Goal: Task Accomplishment & Management: Use online tool/utility

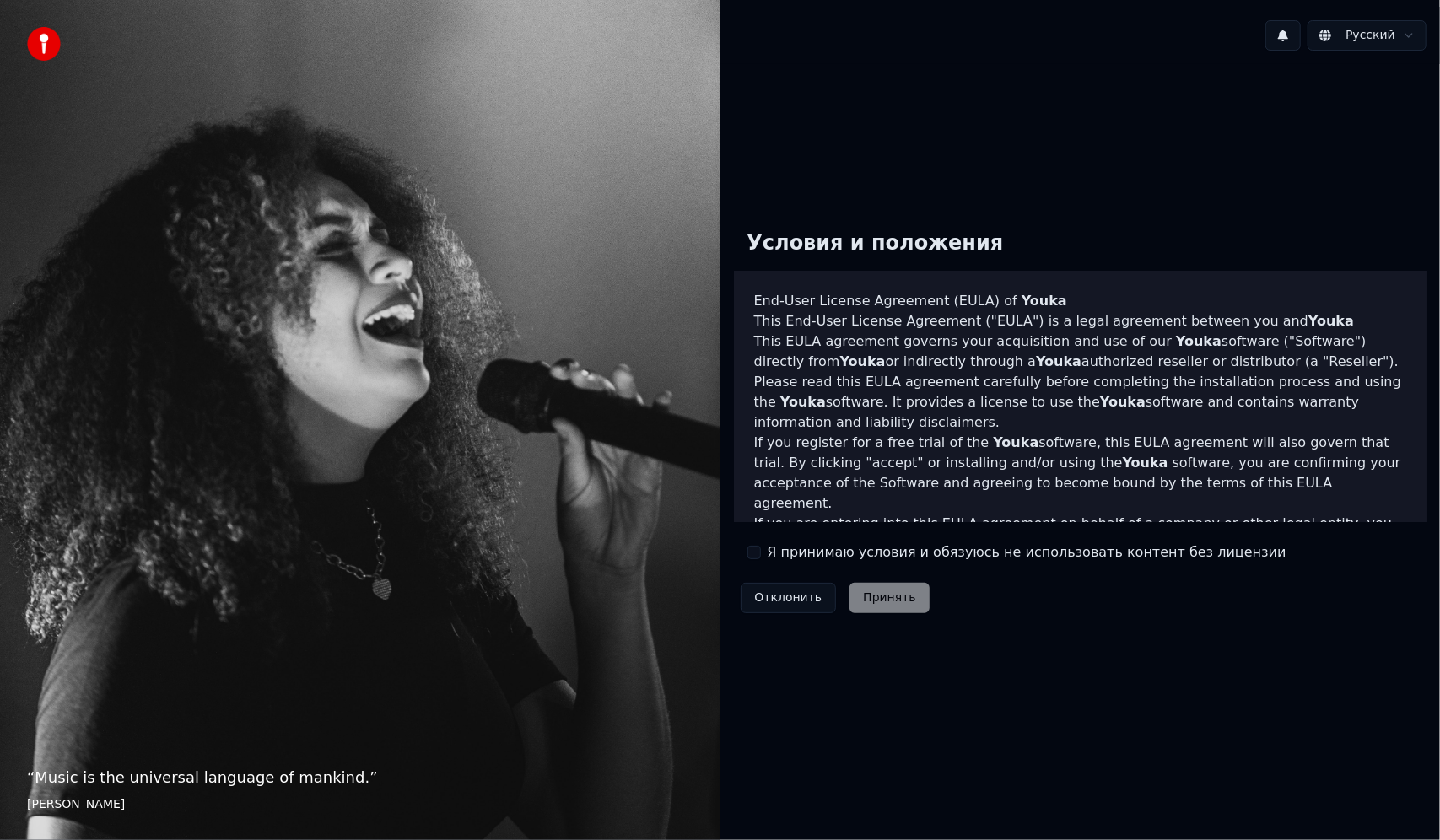
click at [763, 554] on div "Я принимаю условия и обязуюсь не использовать контент без лицензии" at bounding box center [1016, 553] width 539 height 20
click at [757, 555] on button "Я принимаю условия и обязуюсь не использовать контент без лицензии" at bounding box center [754, 553] width 14 height 14
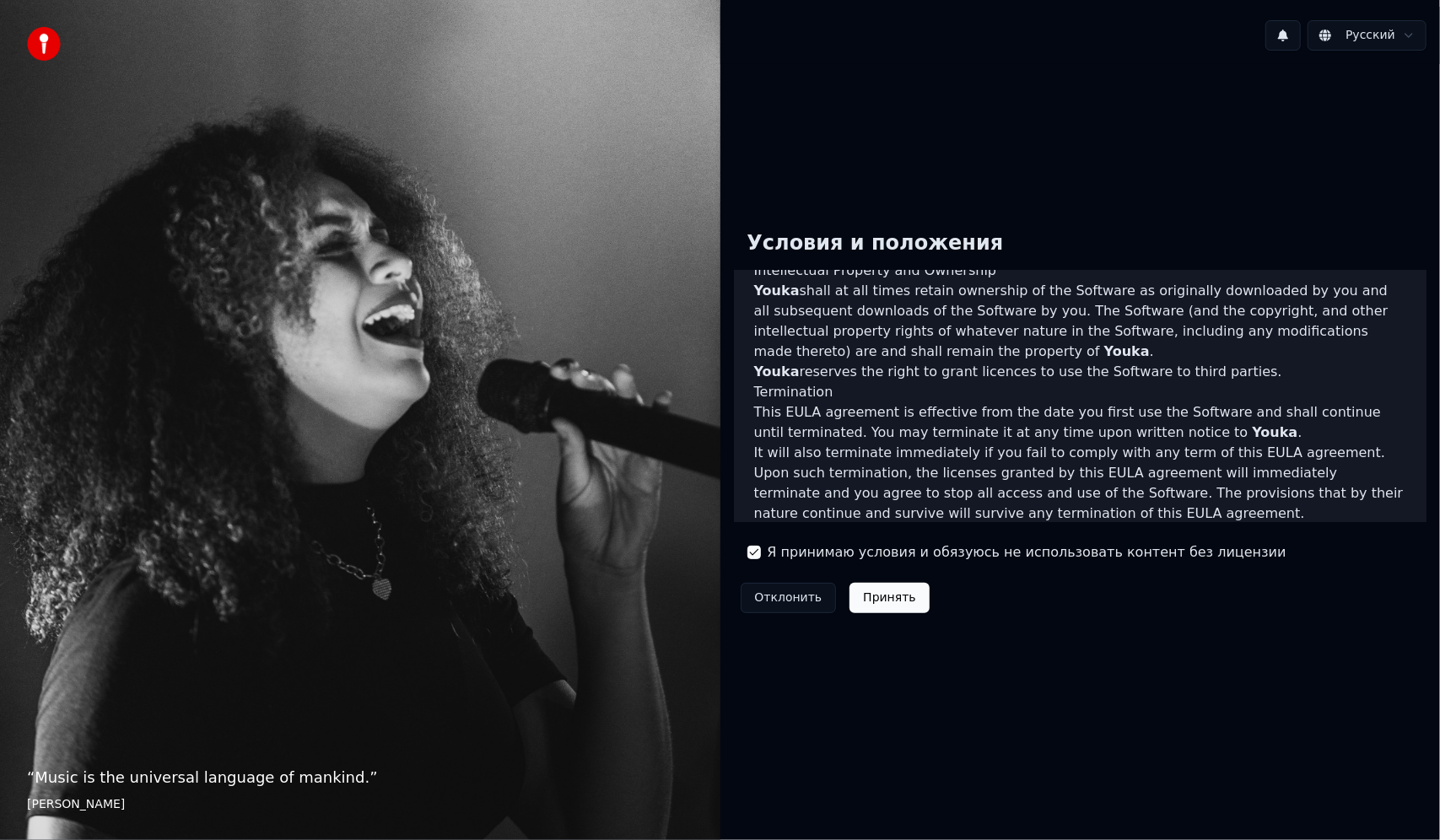
scroll to position [760, 0]
click at [883, 602] on button "Принять" at bounding box center [889, 598] width 80 height 30
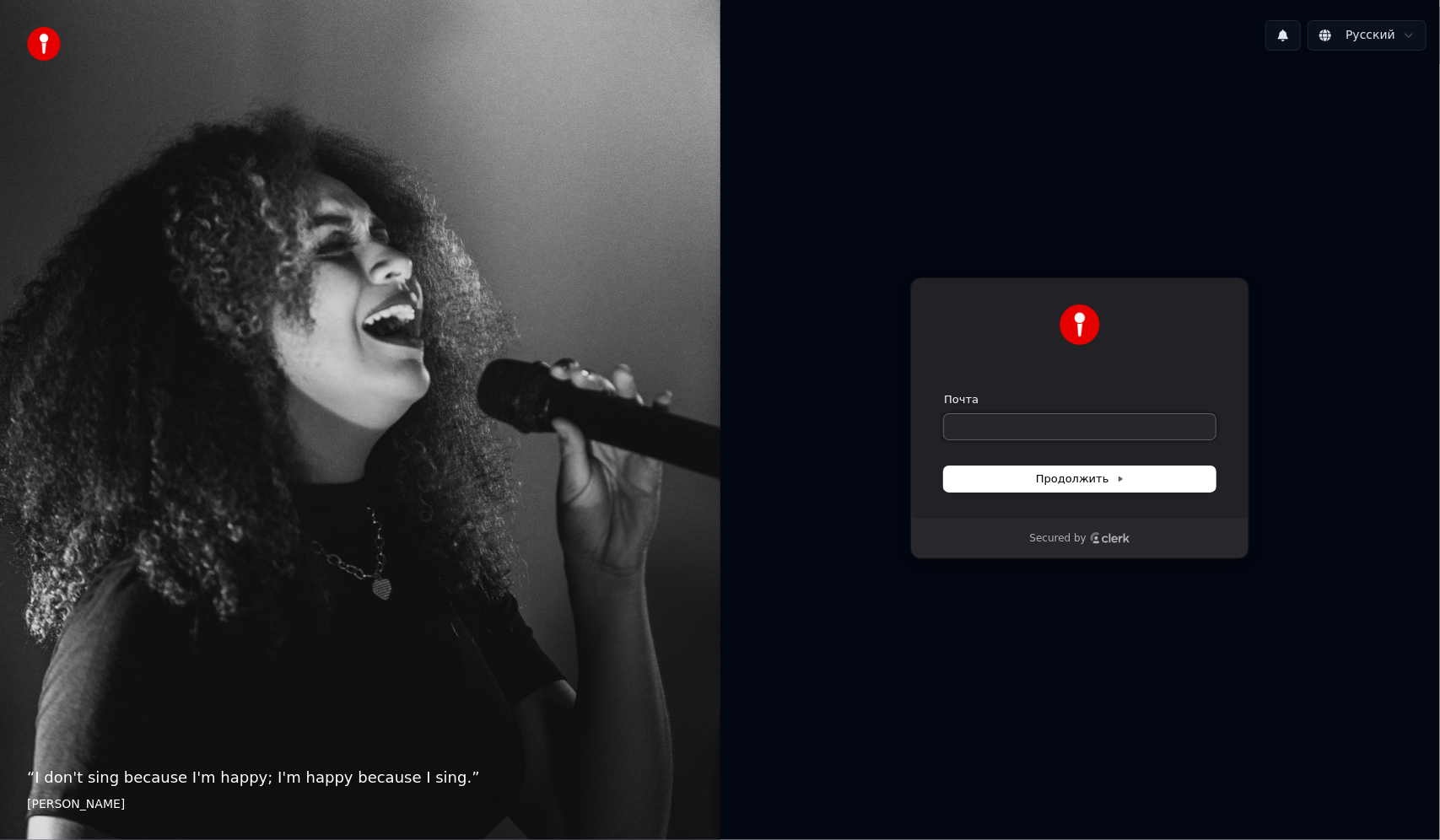
click at [1048, 424] on input "Почта" at bounding box center [1080, 426] width 272 height 25
click at [1037, 430] on input "Почта" at bounding box center [1080, 426] width 272 height 25
click at [1138, 471] on button "Продолжить" at bounding box center [1080, 478] width 272 height 25
type input "**********"
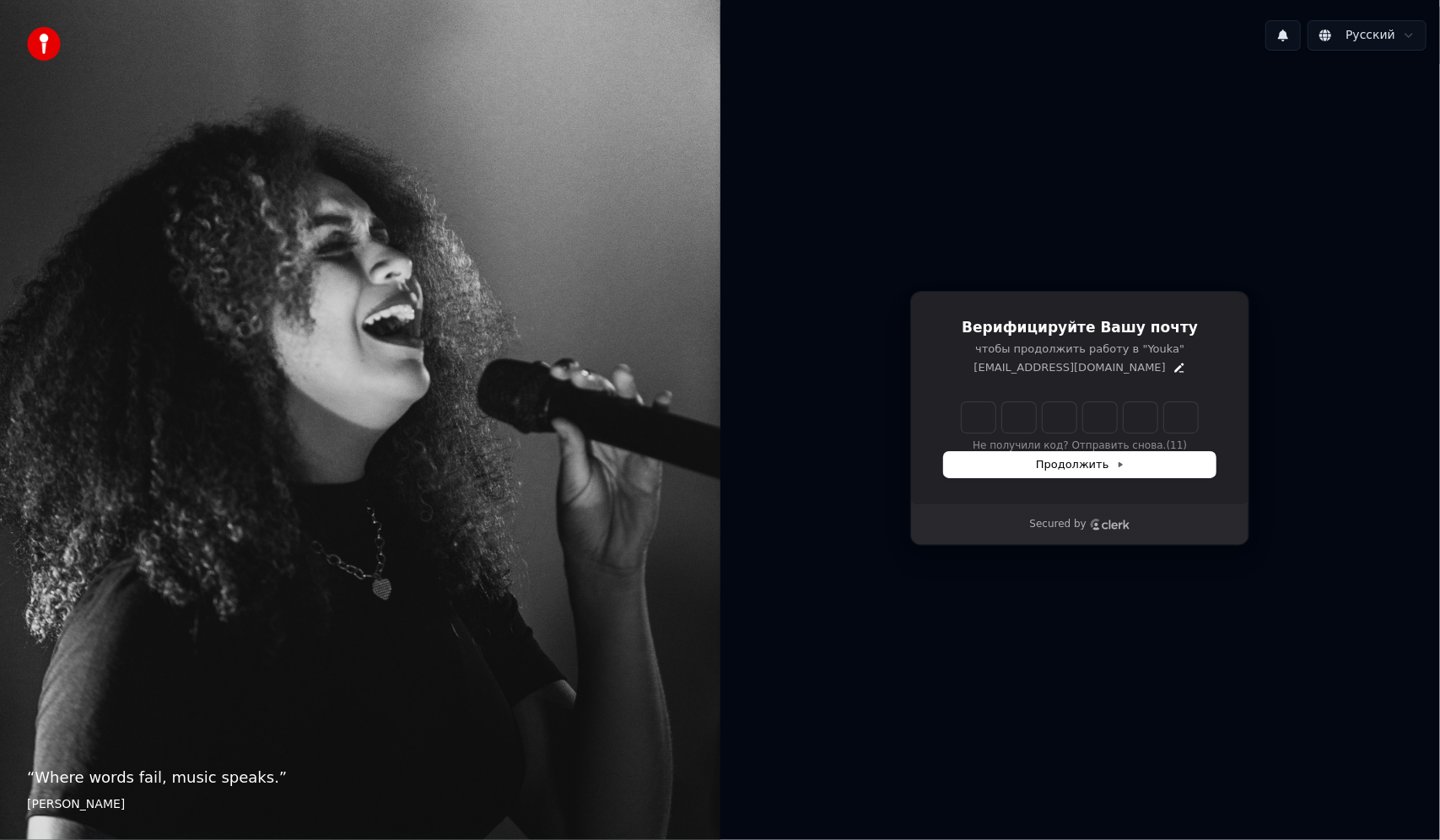
click at [991, 418] on input "Enter verification code" at bounding box center [1080, 417] width 236 height 30
type input "******"
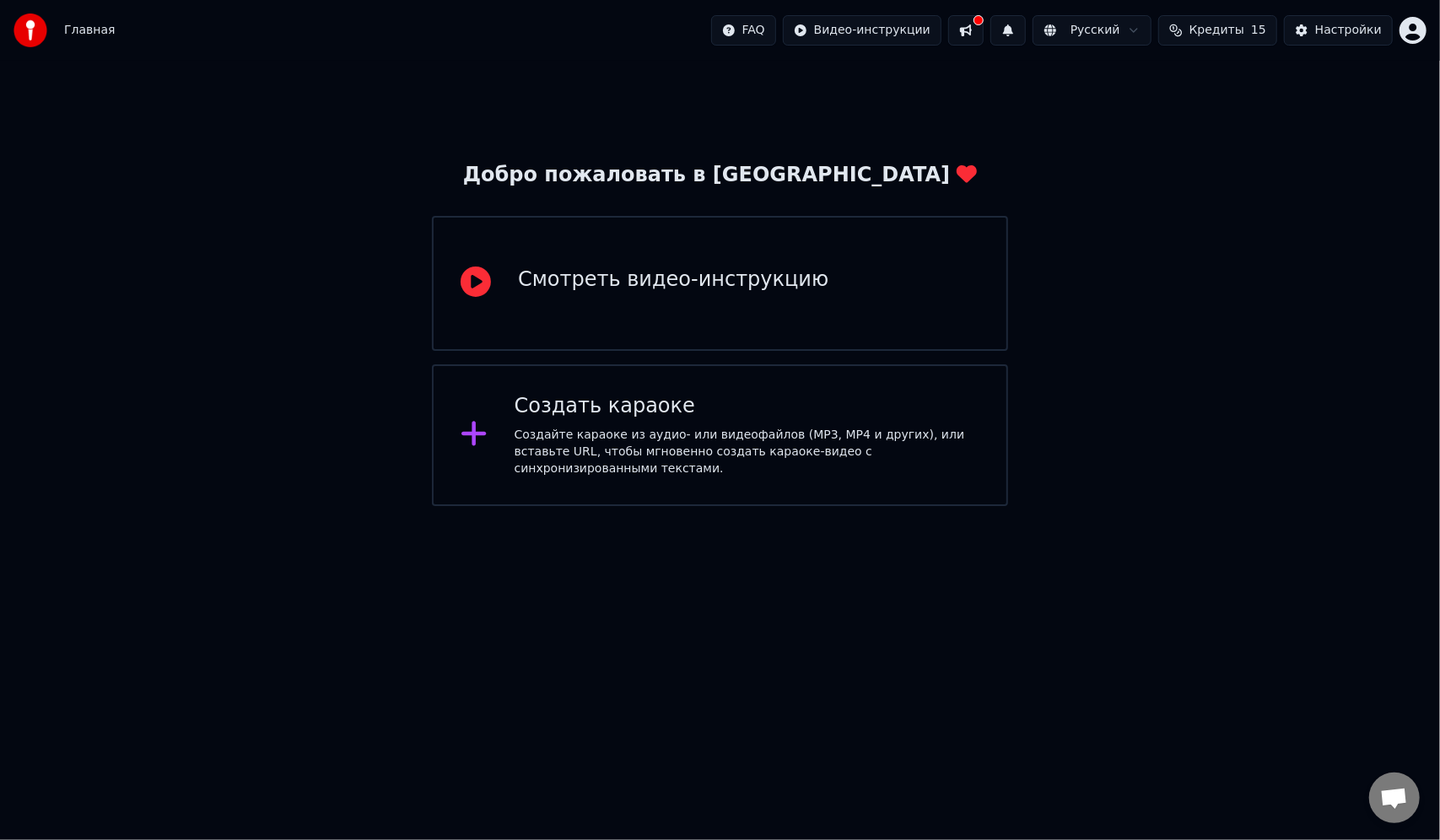
click at [612, 414] on div "Создать караоке" at bounding box center [747, 406] width 465 height 27
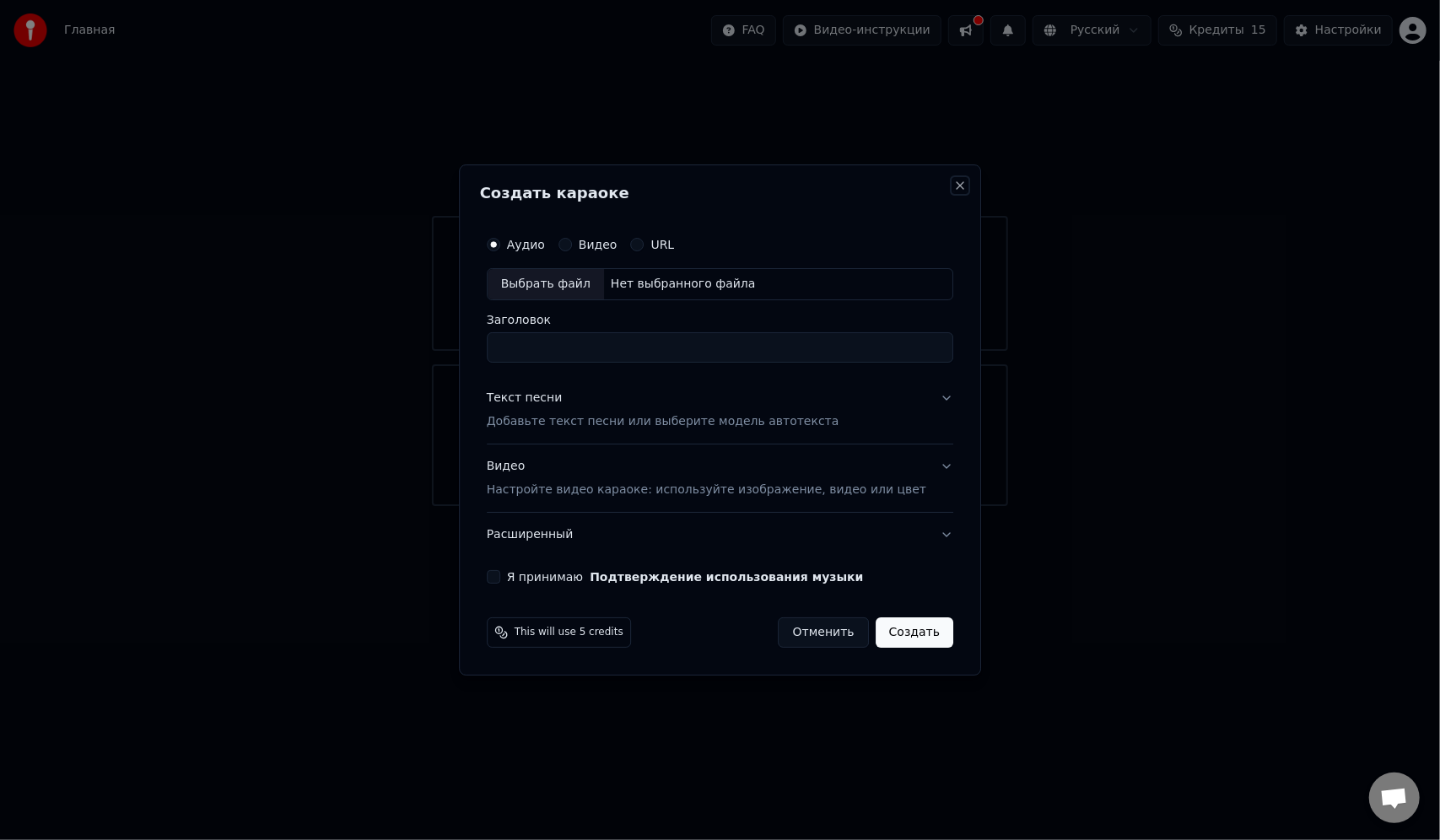
click at [954, 181] on button "Close" at bounding box center [960, 185] width 14 height 14
